Goal: Find specific page/section: Find specific page/section

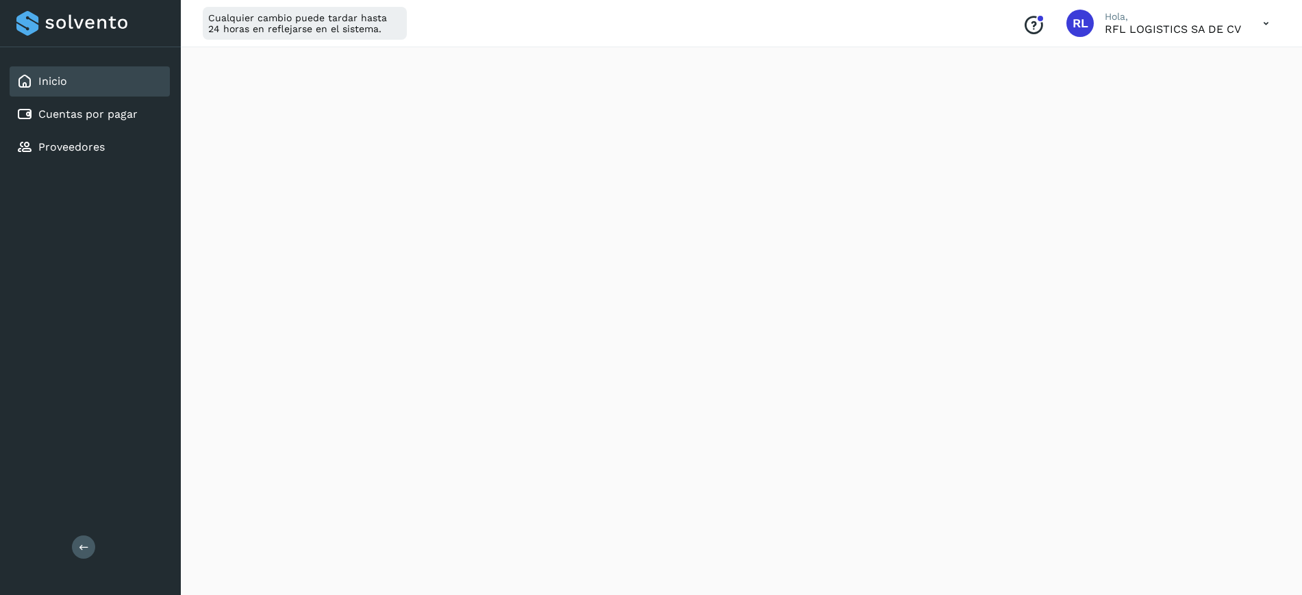
click at [91, 108] on link "Cuentas por pagar" at bounding box center [87, 114] width 99 height 13
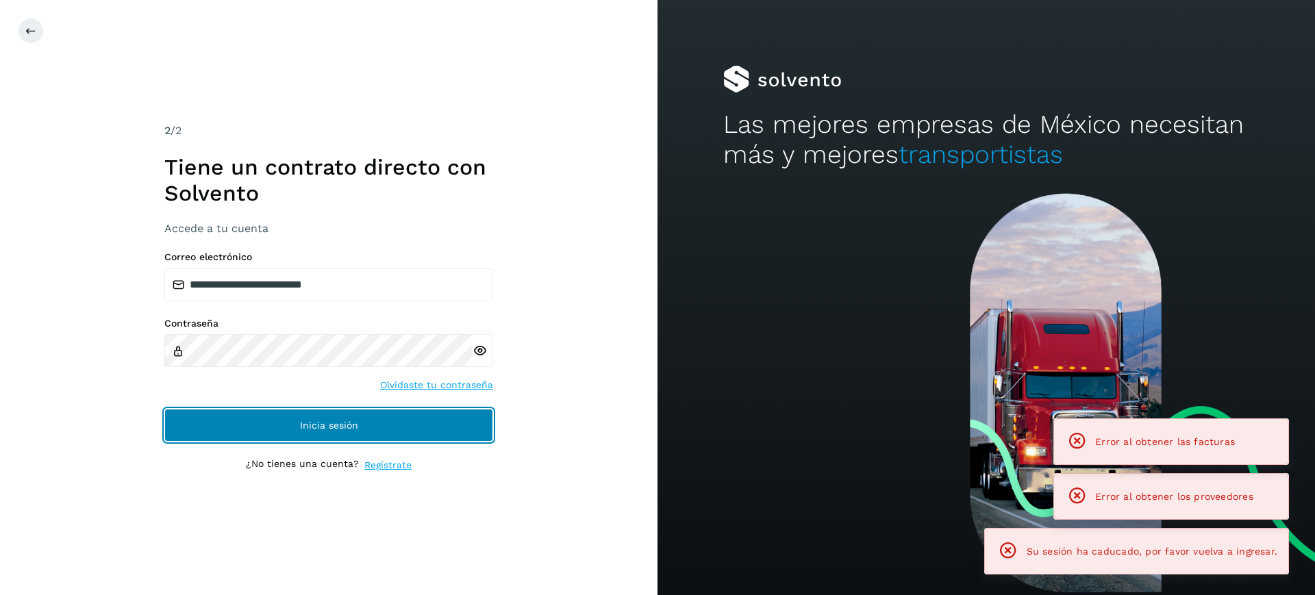
click at [347, 427] on span "Inicia sesión" at bounding box center [329, 426] width 58 height 10
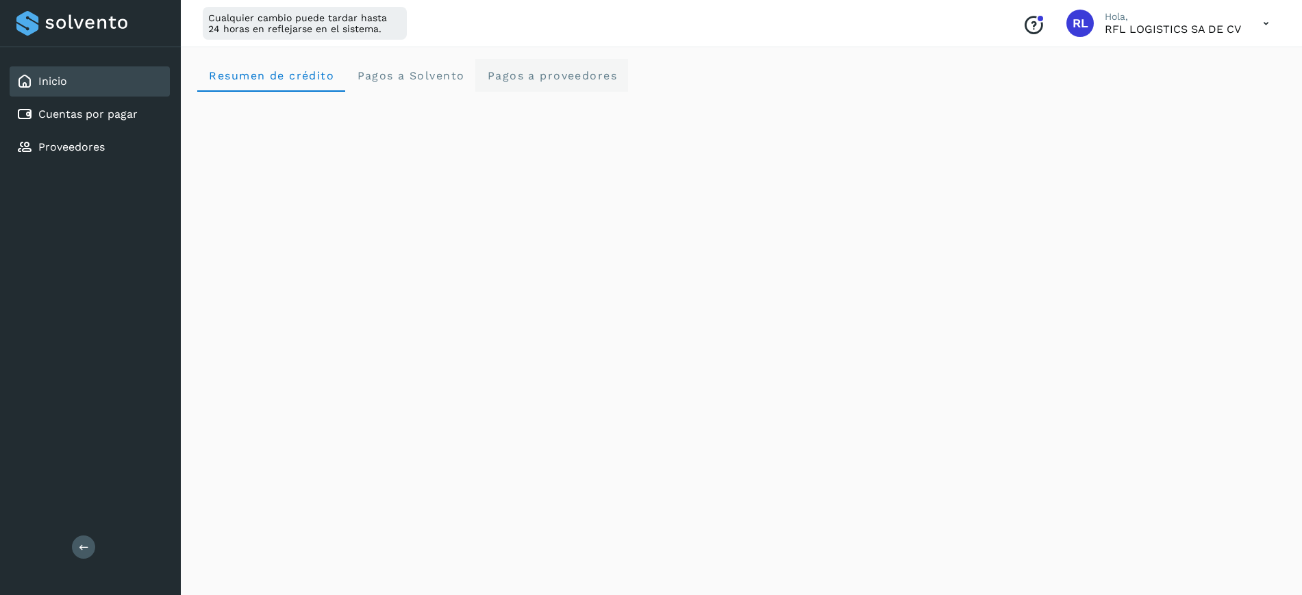
click at [504, 77] on span "Pagos a proveedores" at bounding box center [551, 75] width 131 height 13
click at [412, 86] on Solvento "Pagos a Solvento" at bounding box center [410, 75] width 130 height 33
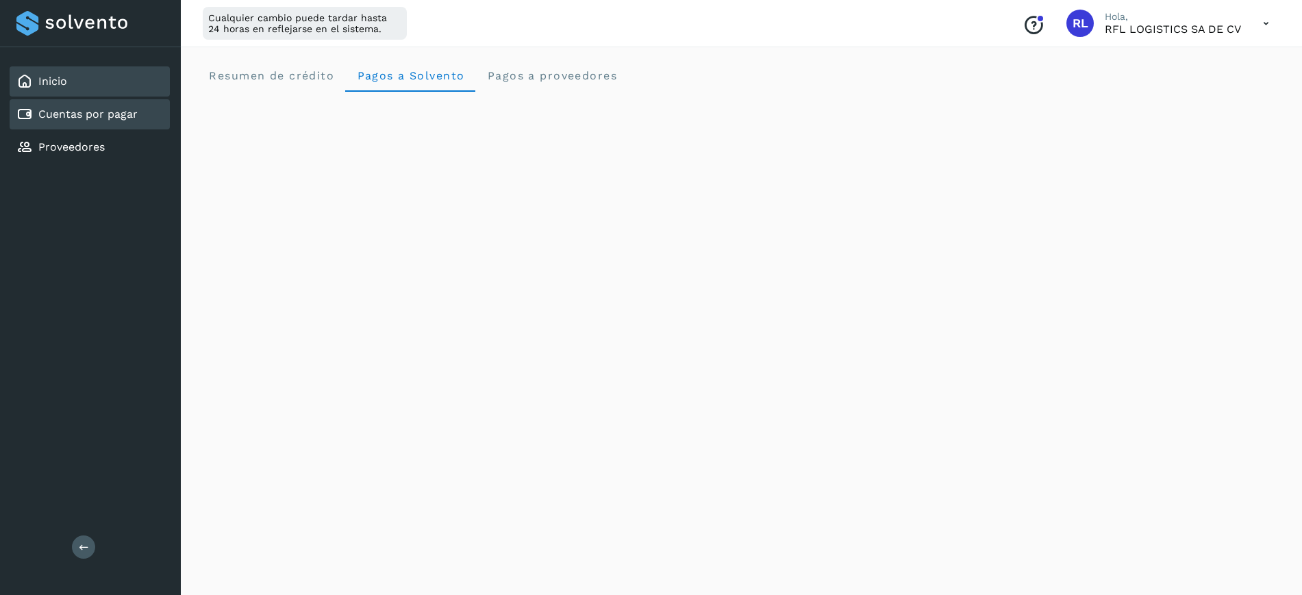
click at [68, 121] on div "Cuentas por pagar" at bounding box center [76, 114] width 121 height 16
